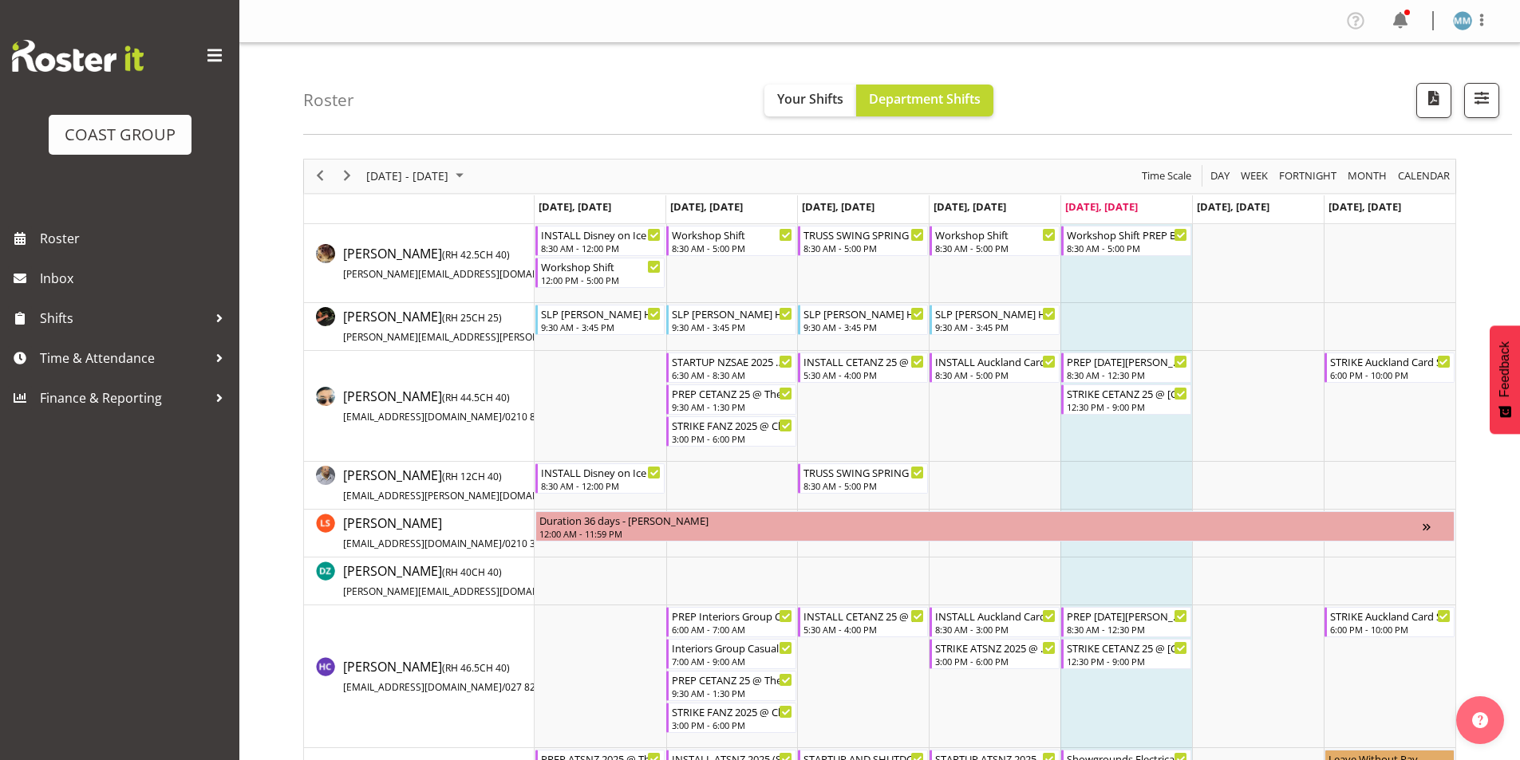
scroll to position [80, 0]
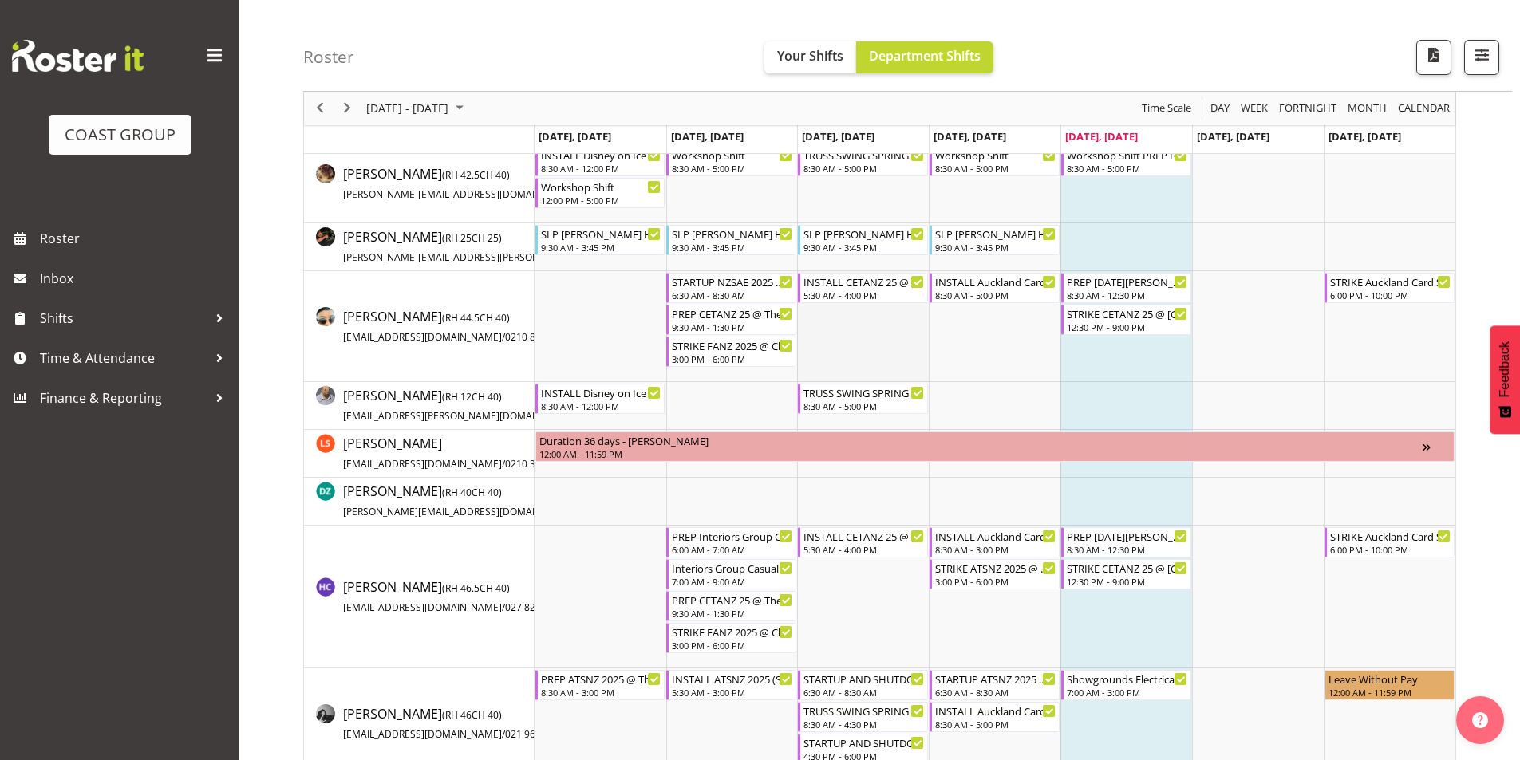
drag, startPoint x: 1258, startPoint y: 344, endPoint x: 836, endPoint y: 310, distance: 422.7
click at [1254, 342] on td "Timeline Week of August 8, 2025" at bounding box center [1258, 326] width 132 height 111
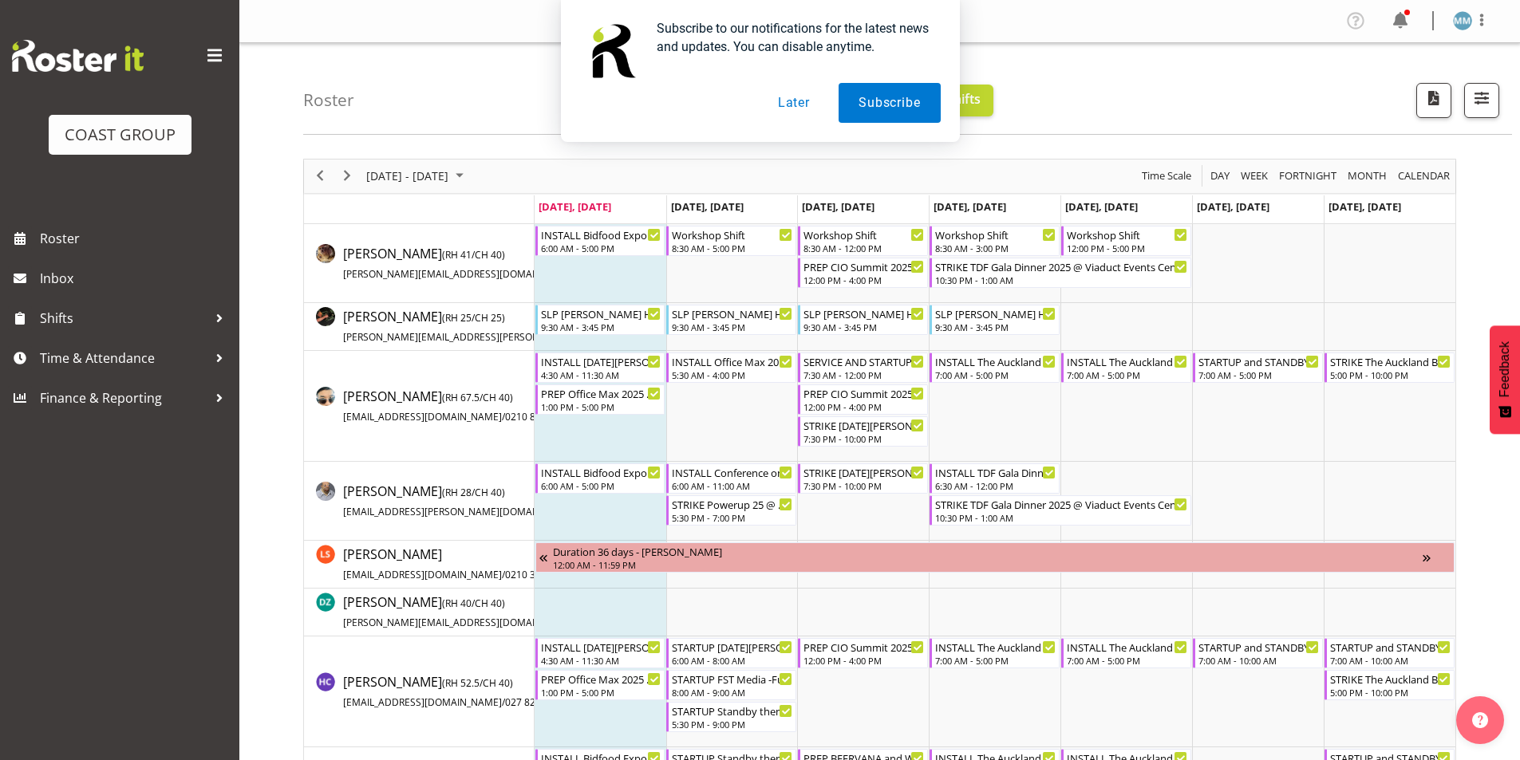
click at [809, 113] on button "Later" at bounding box center [794, 103] width 72 height 40
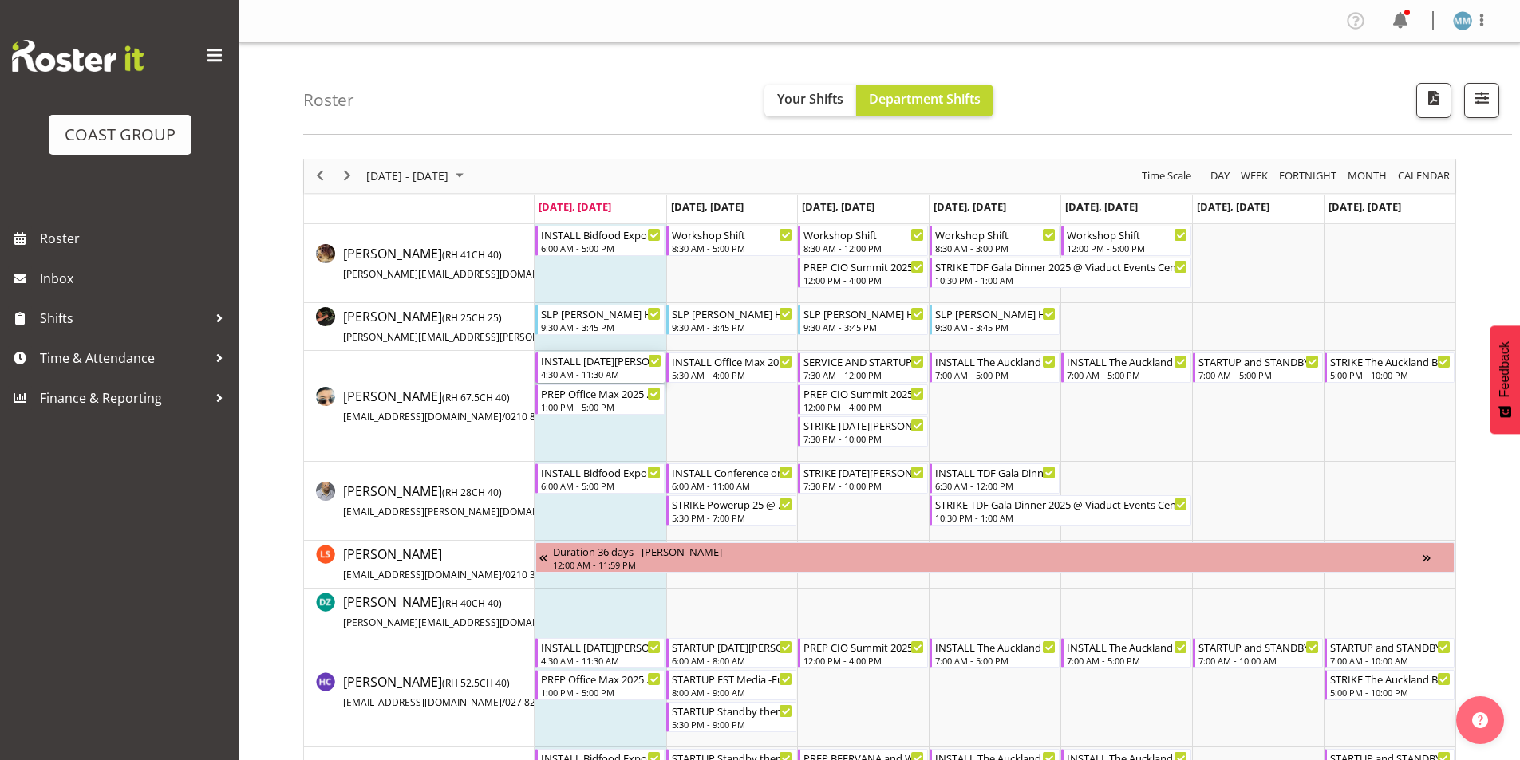
click at [614, 375] on div "4:30 AM - 11:30 AM" at bounding box center [601, 374] width 121 height 13
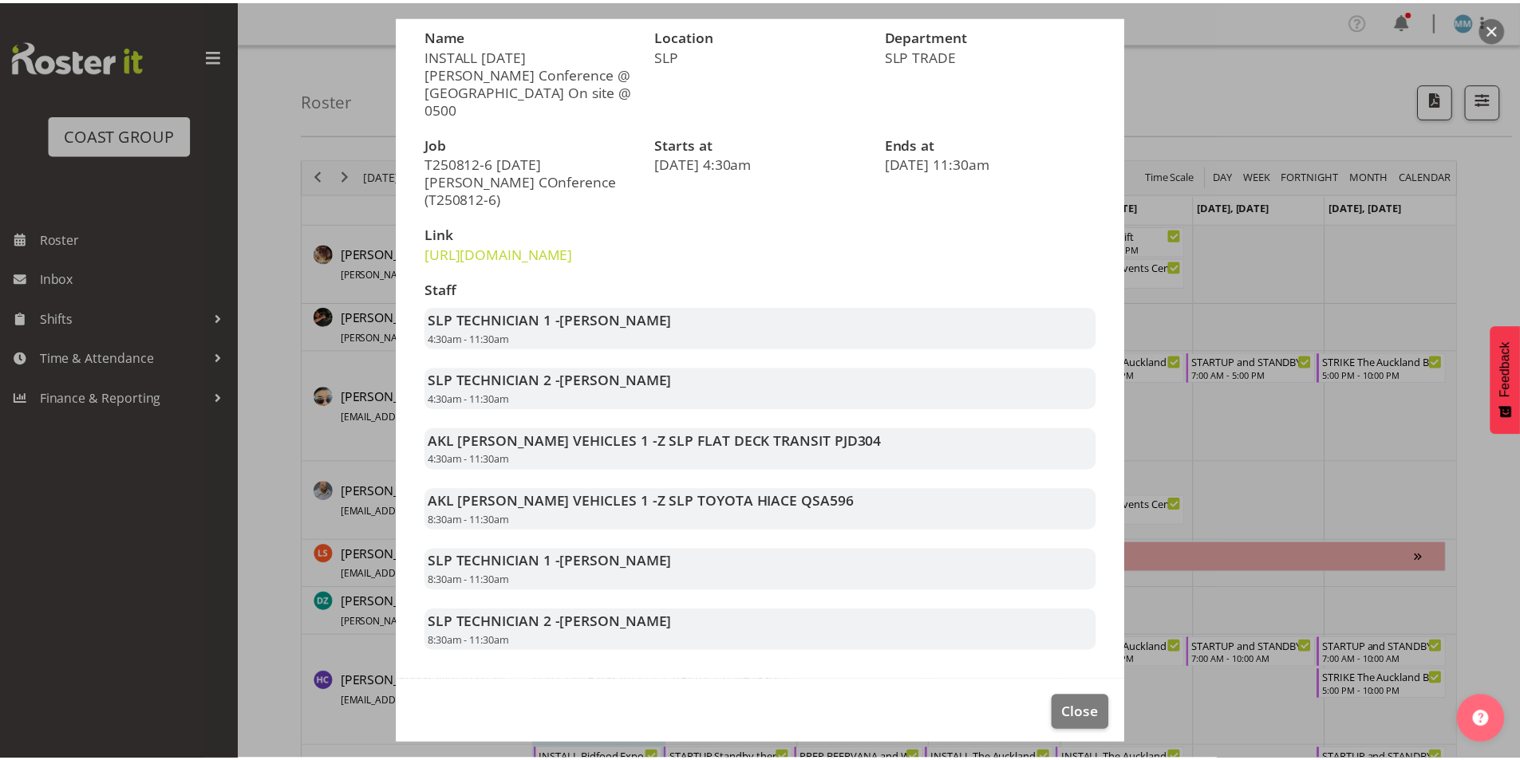
scroll to position [158, 0]
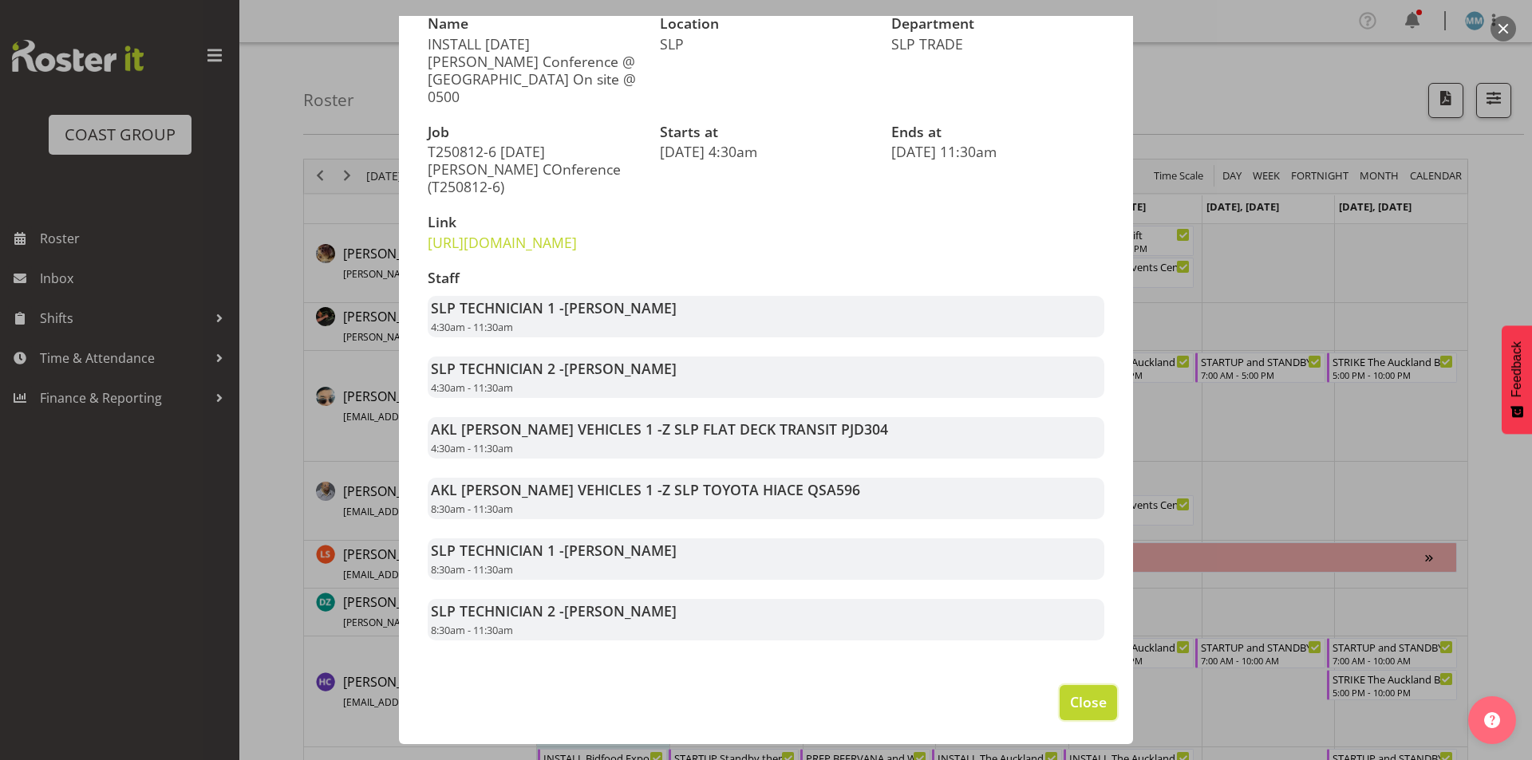
click at [1085, 709] on span "Close" at bounding box center [1088, 702] width 37 height 21
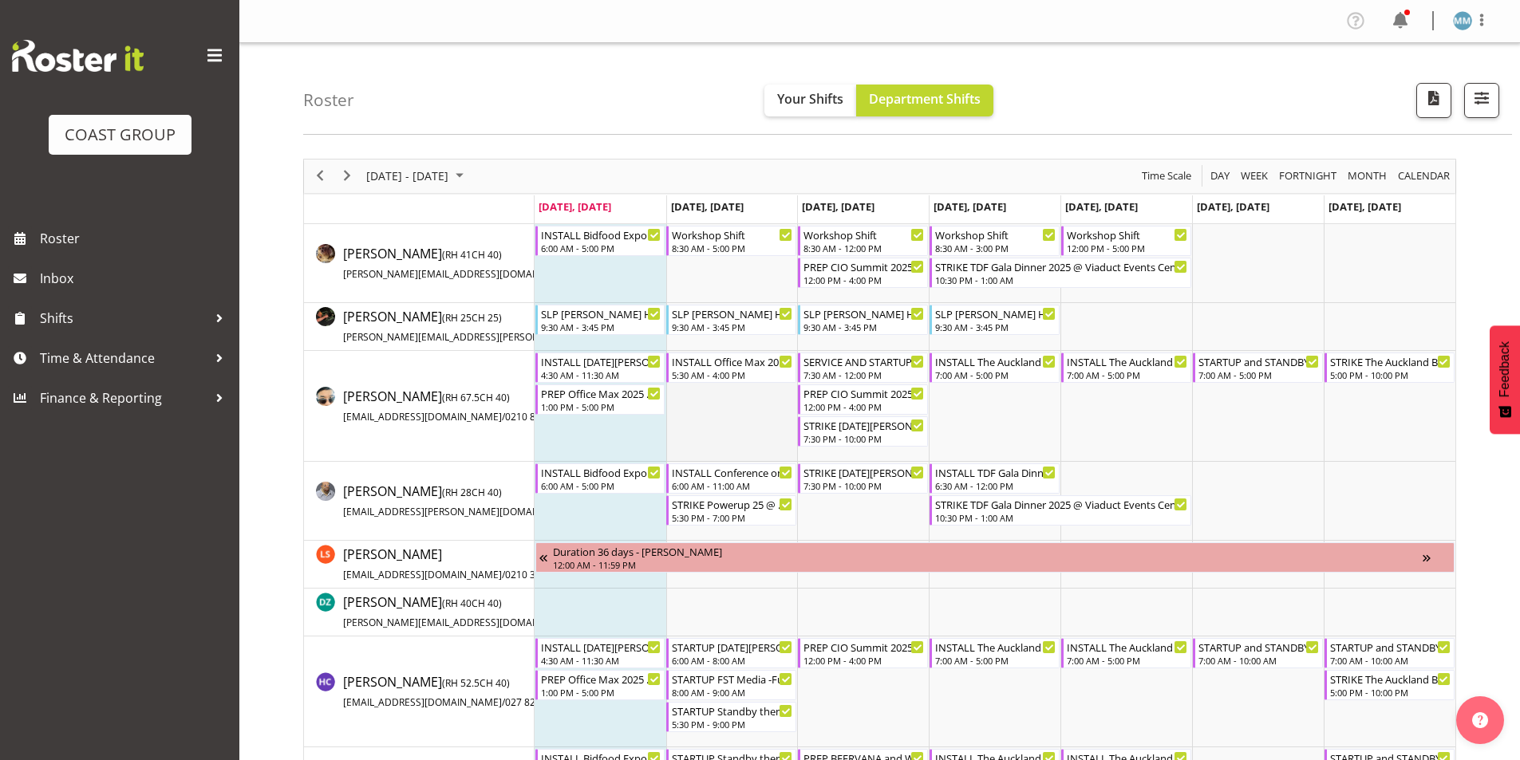
click at [767, 423] on td "Timeline Week of August 11, 2025" at bounding box center [732, 406] width 132 height 111
